Goal: Check status: Check status

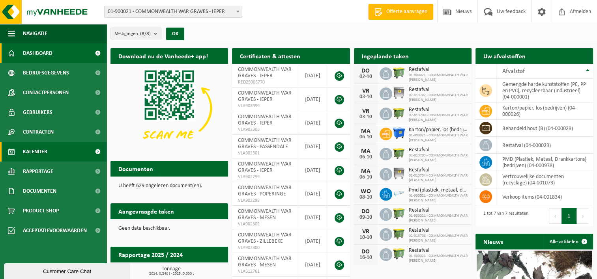
click at [37, 152] on span "Kalender" at bounding box center [35, 152] width 24 height 20
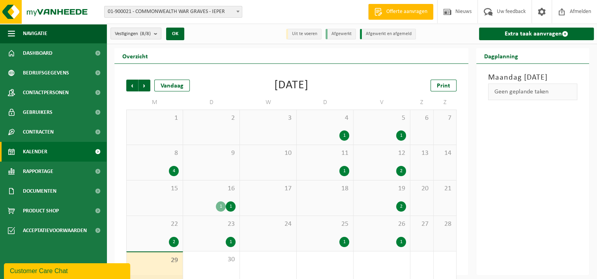
click at [310, 127] on div "4 1" at bounding box center [325, 127] width 56 height 35
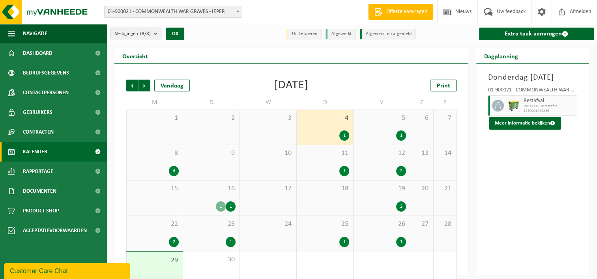
click at [378, 128] on div "5 1" at bounding box center [381, 127] width 56 height 35
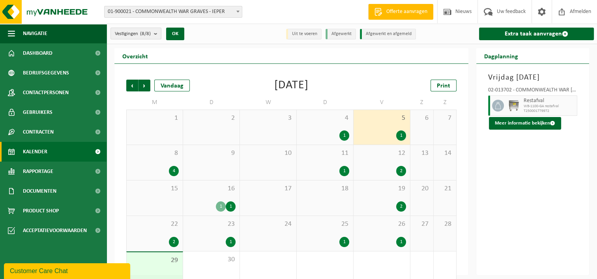
click at [325, 128] on div "4 1" at bounding box center [325, 127] width 56 height 35
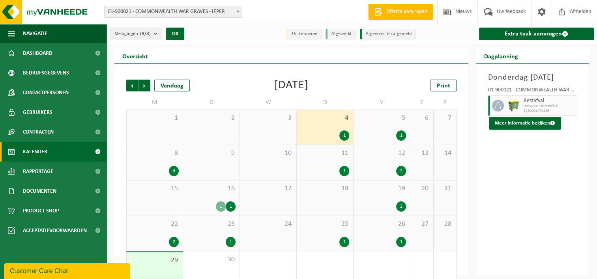
click at [373, 125] on div "5 1" at bounding box center [381, 127] width 56 height 35
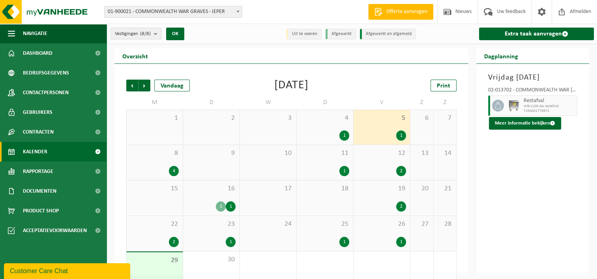
click at [158, 157] on span "8" at bounding box center [155, 153] width 48 height 9
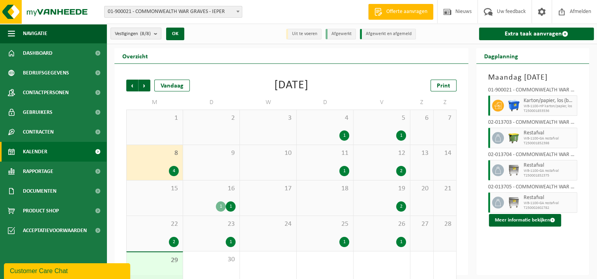
click at [326, 164] on div "11 1" at bounding box center [325, 162] width 56 height 35
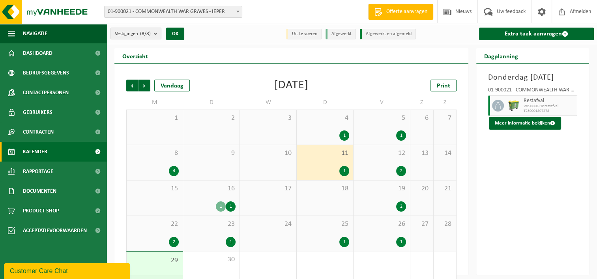
click at [382, 156] on span "12" at bounding box center [381, 153] width 48 height 9
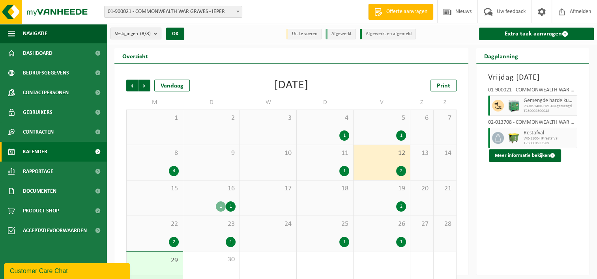
click at [213, 196] on div "16 1 1" at bounding box center [211, 198] width 56 height 35
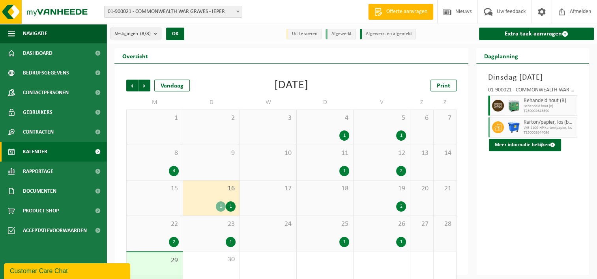
click at [379, 197] on div "19 2" at bounding box center [381, 198] width 56 height 35
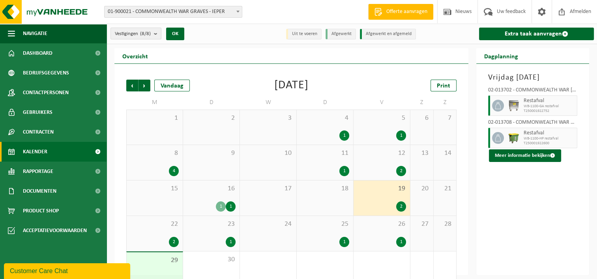
click at [212, 191] on span "16" at bounding box center [211, 189] width 48 height 9
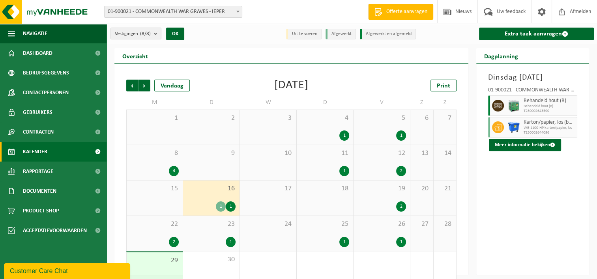
click at [362, 196] on div "19 2" at bounding box center [381, 198] width 56 height 35
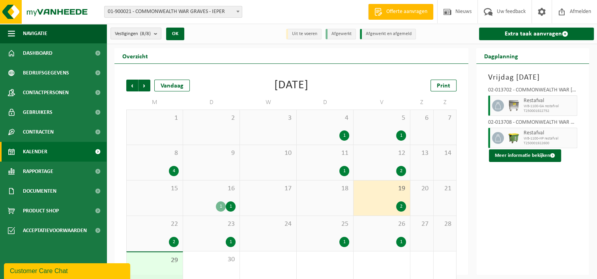
scroll to position [15, 0]
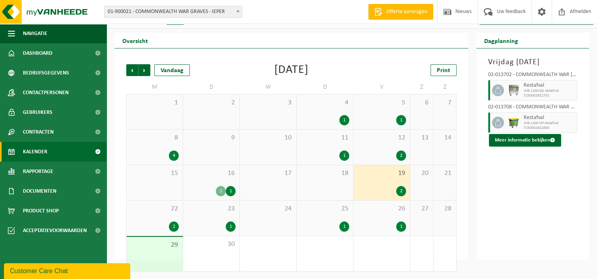
click at [150, 215] on div "22 2" at bounding box center [155, 218] width 56 height 35
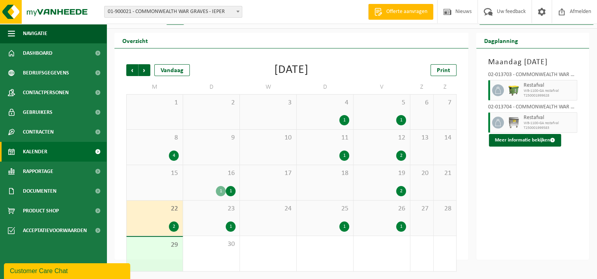
click at [197, 220] on div "23 1" at bounding box center [211, 218] width 56 height 35
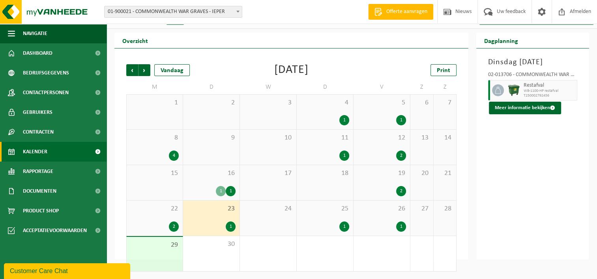
click at [311, 219] on div "25 1" at bounding box center [325, 218] width 56 height 35
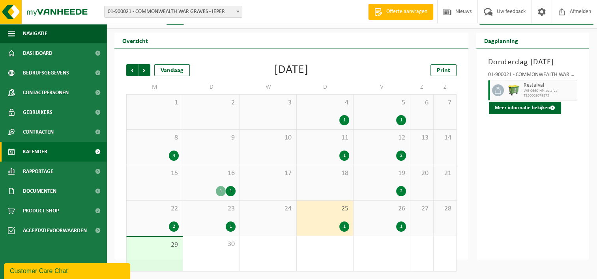
click at [384, 220] on div "26 1" at bounding box center [381, 218] width 56 height 35
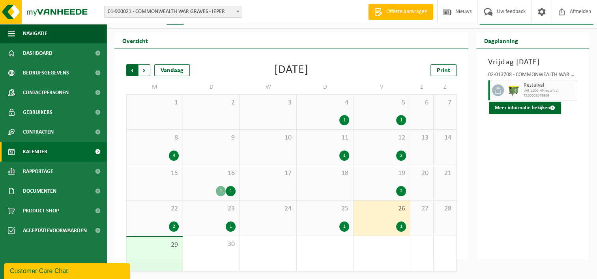
click at [145, 74] on span "Volgende" at bounding box center [144, 70] width 12 height 12
